Goal: Check status: Check status

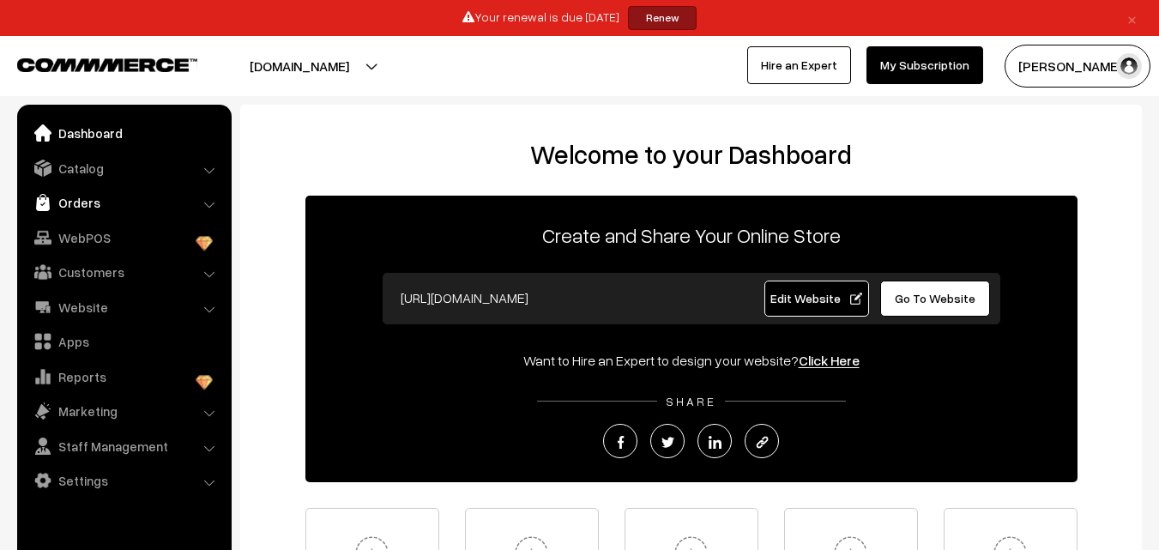
click at [65, 193] on link "Orders" at bounding box center [123, 202] width 204 height 31
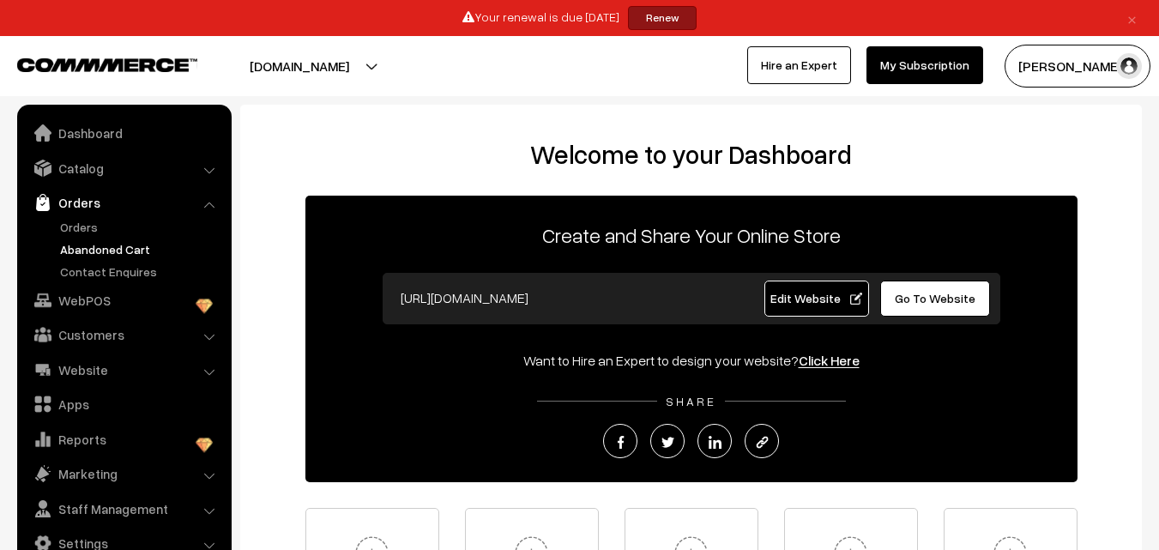
click at [71, 247] on link "Abandoned Cart" at bounding box center [141, 249] width 170 height 18
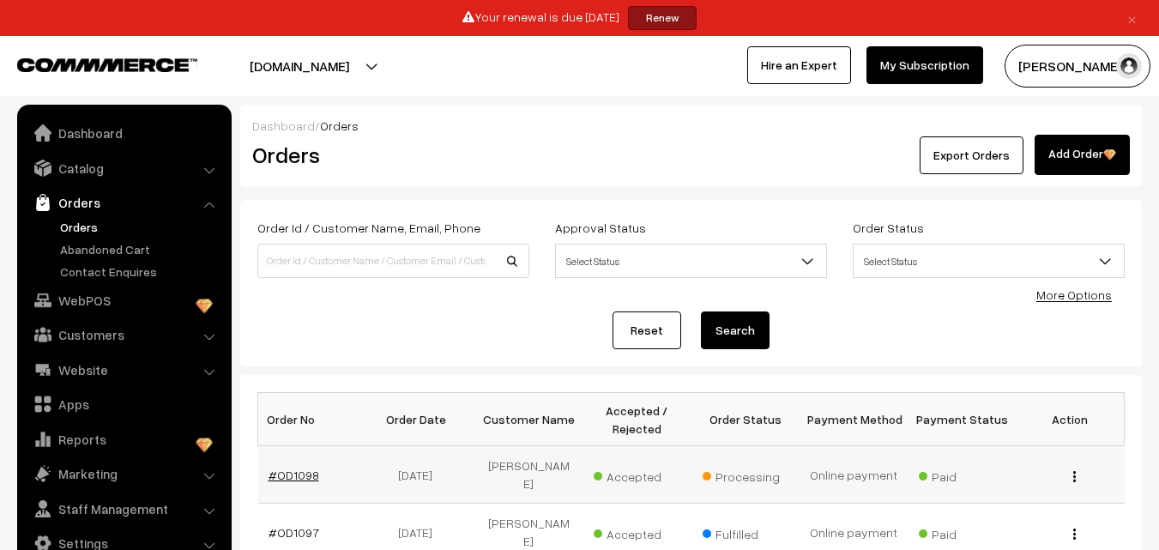
click at [287, 471] on link "#OD1098" at bounding box center [294, 475] width 51 height 15
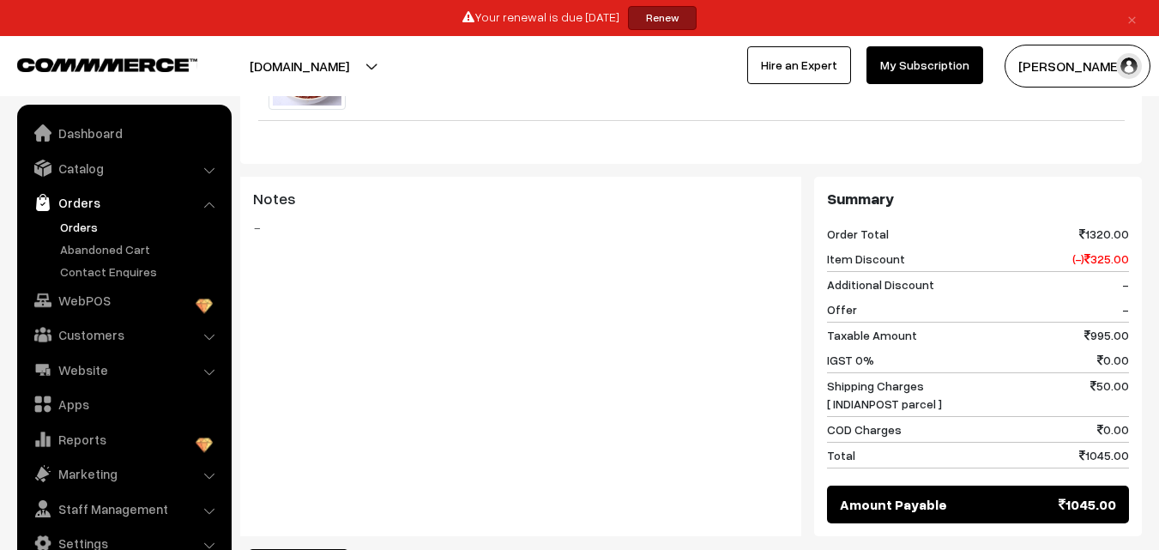
scroll to position [1630, 0]
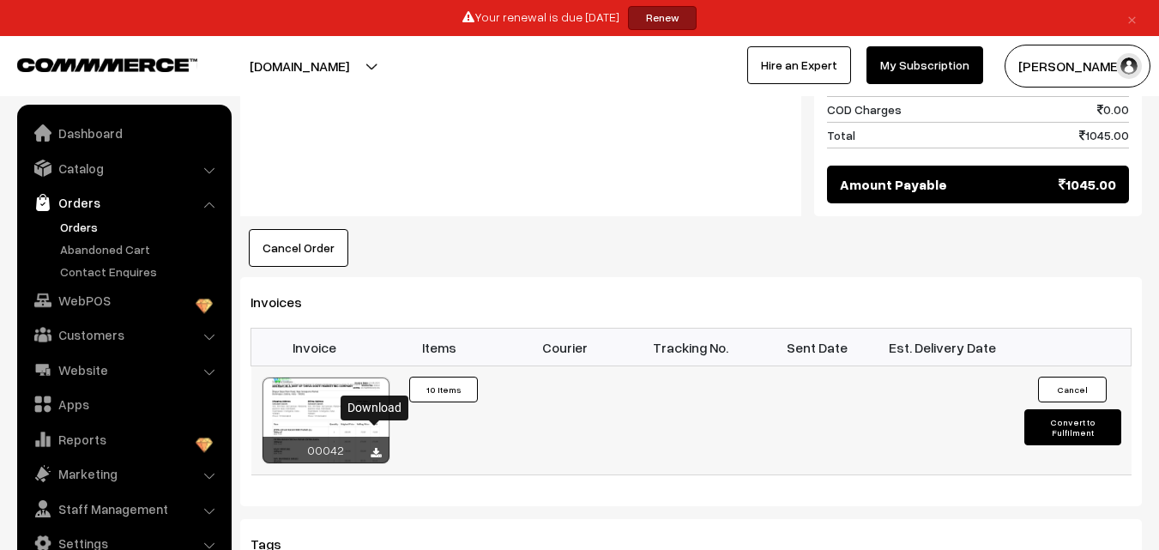
click at [372, 448] on icon at bounding box center [376, 453] width 10 height 11
click at [77, 215] on link "Orders" at bounding box center [123, 202] width 204 height 31
click at [87, 222] on link "Orders" at bounding box center [141, 227] width 170 height 18
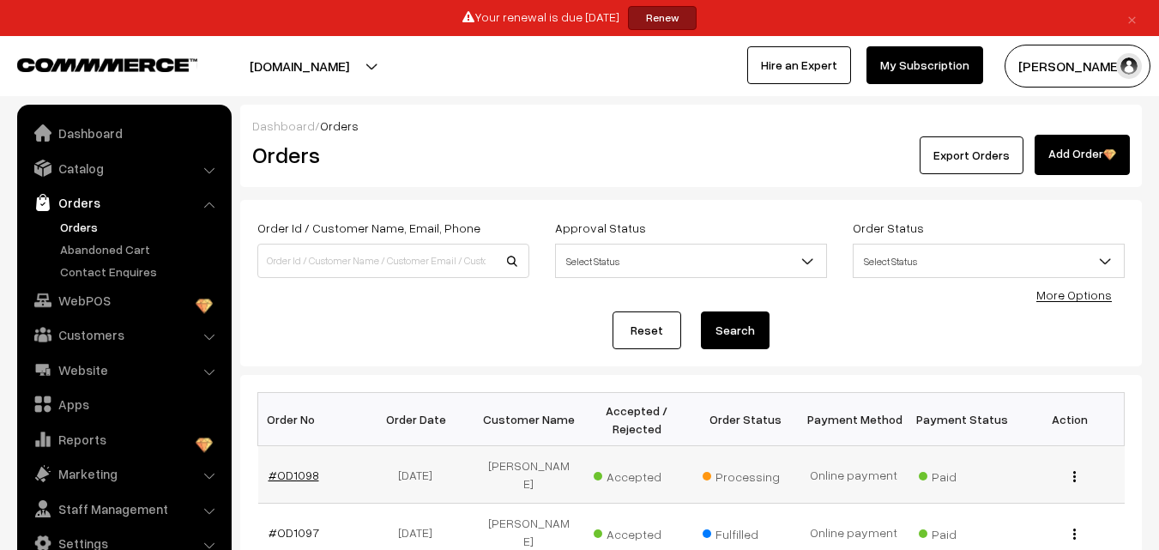
click at [306, 468] on link "#OD1098" at bounding box center [294, 475] width 51 height 15
